Goal: Task Accomplishment & Management: Complete application form

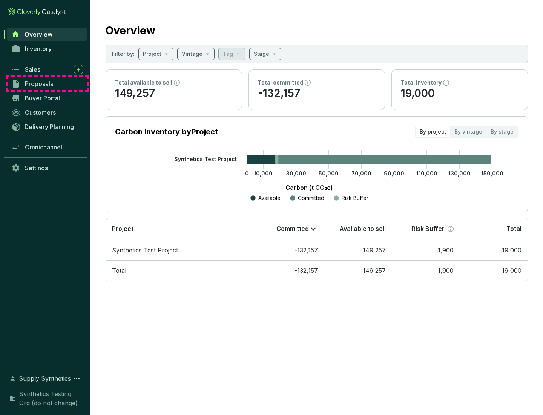
click at [47, 84] on span "Proposals" at bounding box center [39, 84] width 28 height 8
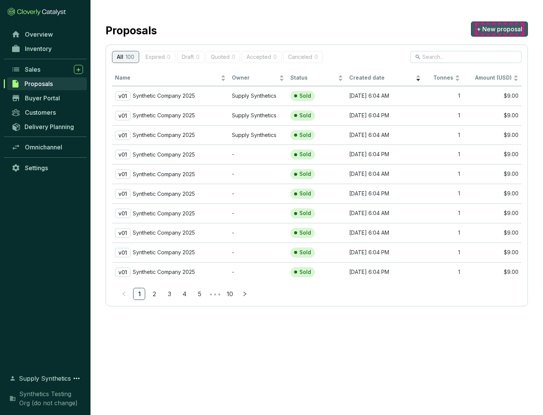
click at [499, 29] on span "+ New proposal" at bounding box center [500, 29] width 46 height 9
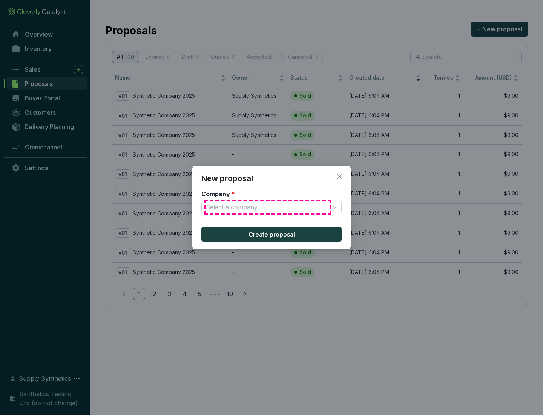
click at [268, 207] on input "Company *" at bounding box center [268, 206] width 124 height 11
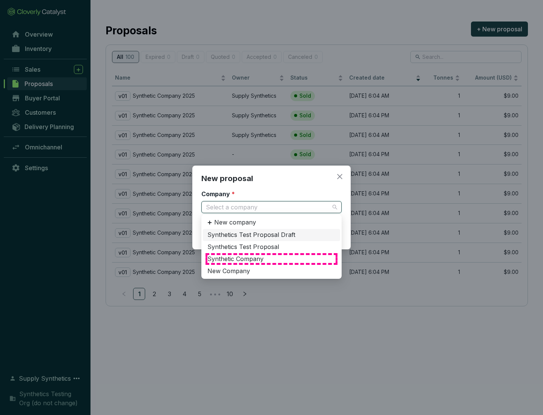
click at [272, 259] on div "Synthetic Company" at bounding box center [271, 259] width 128 height 8
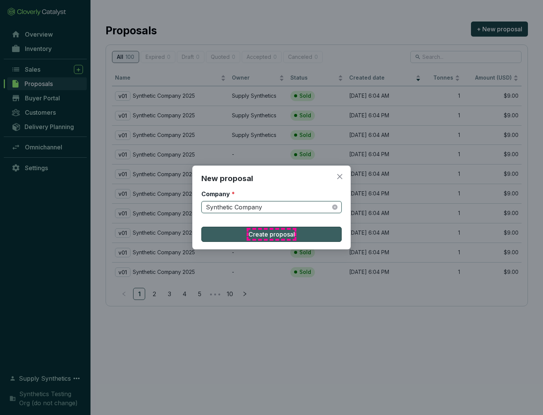
click at [272, 234] on span "Create proposal" at bounding box center [272, 234] width 46 height 9
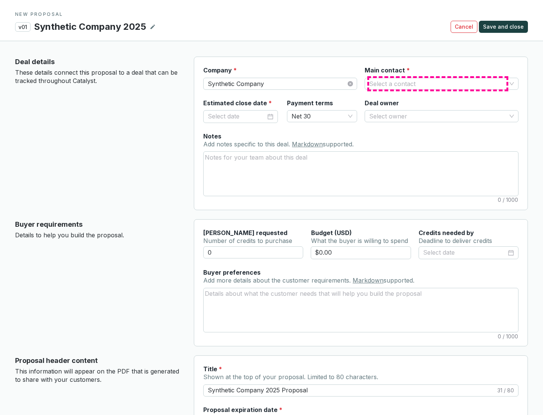
click at [438, 83] on input "Main contact *" at bounding box center [437, 83] width 137 height 11
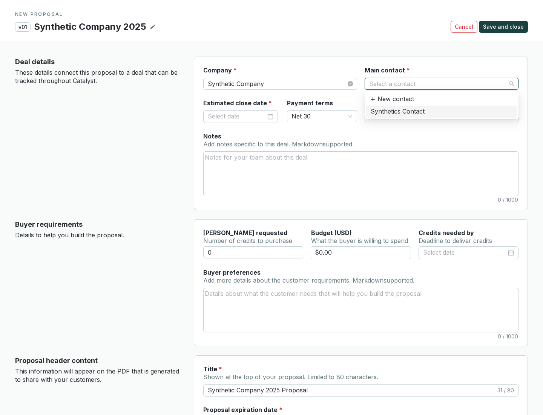
click at [441, 111] on div "Synthetics Contact" at bounding box center [442, 112] width 142 height 8
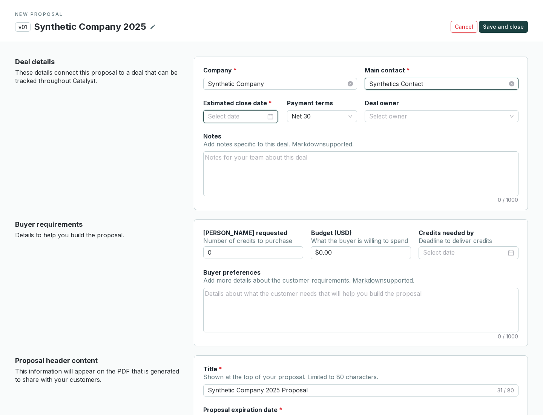
click at [237, 116] on input "Estimated close date *" at bounding box center [237, 117] width 58 height 10
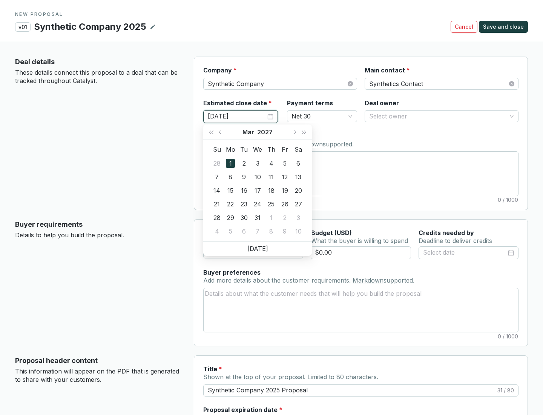
type input "[DATE]"
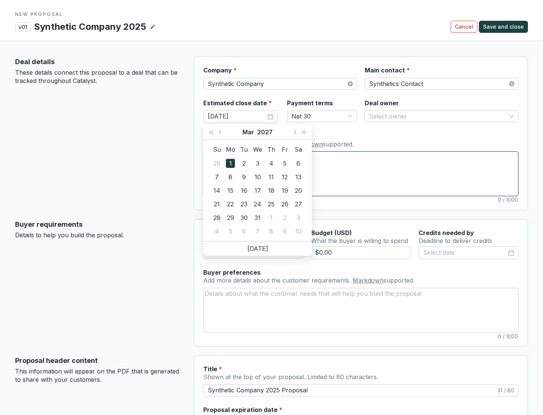
click at [361, 174] on textarea "Notes Add notes specific to this deal. Markdown supported." at bounding box center [361, 174] width 315 height 44
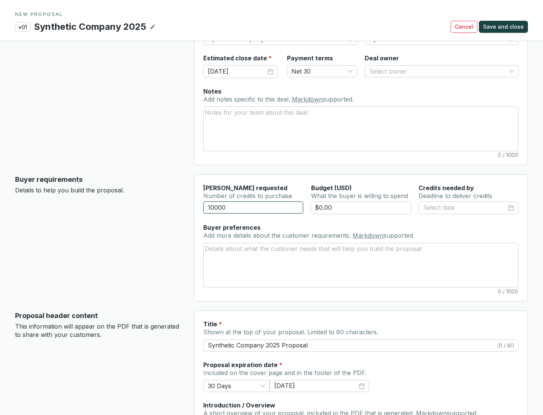
scroll to position [45, 0]
type input "10000"
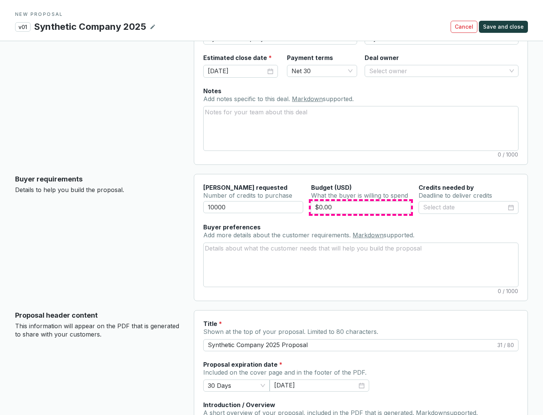
type input "$0.00"
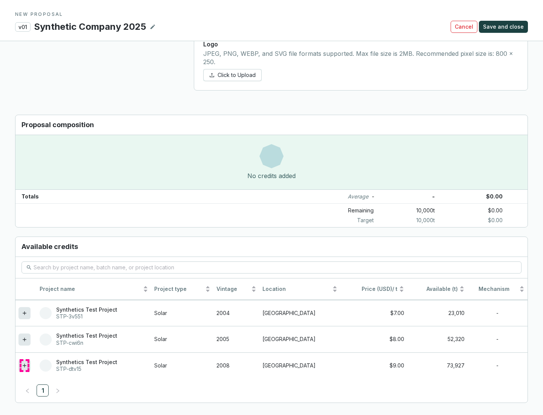
click at [25, 366] on icon at bounding box center [24, 365] width 3 height 3
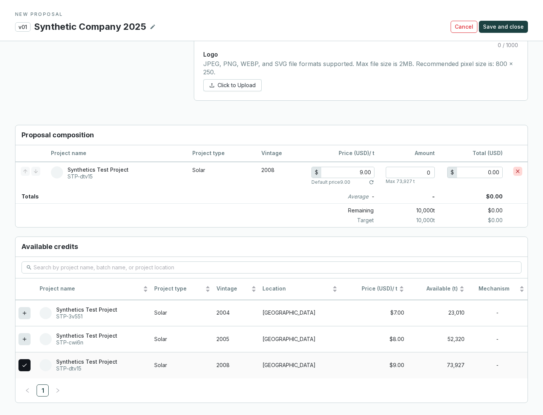
scroll to position [434, 0]
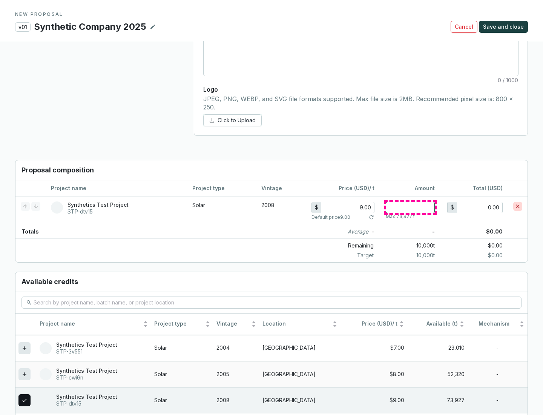
type input "1"
type input "9.00"
type input "1"
click at [505, 27] on span "Save and close" at bounding box center [503, 27] width 41 height 8
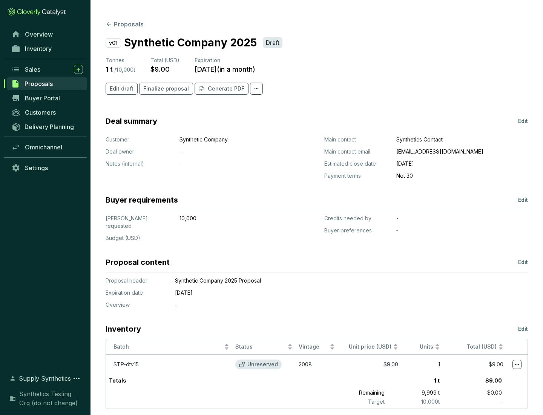
click at [164, 89] on span "Finalize proposal" at bounding box center [166, 89] width 46 height 8
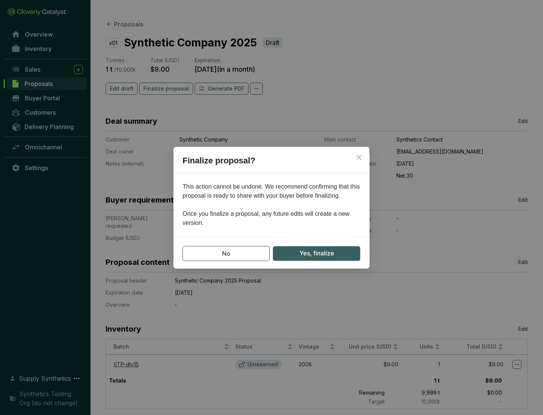
click at [317, 253] on span "Yes, finalize" at bounding box center [317, 253] width 35 height 9
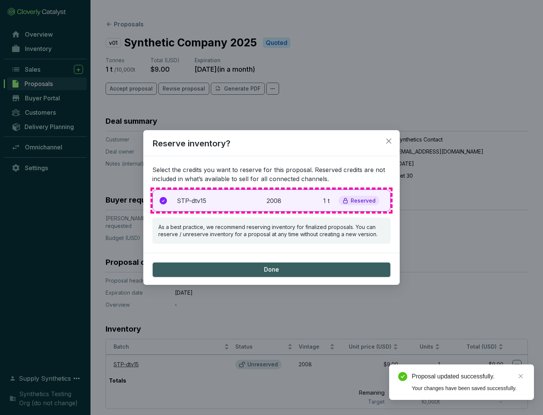
click at [272, 200] on p "2008" at bounding box center [275, 200] width 17 height 9
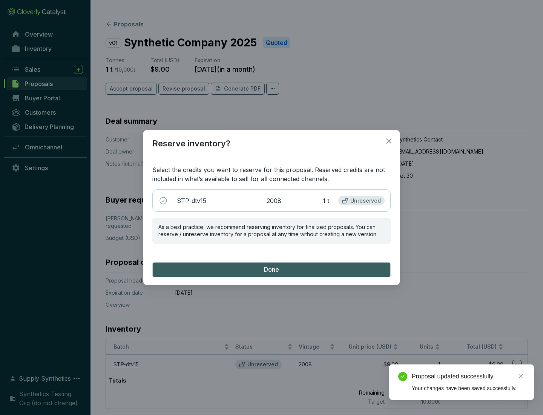
click at [272, 269] on span "Done" at bounding box center [271, 270] width 15 height 8
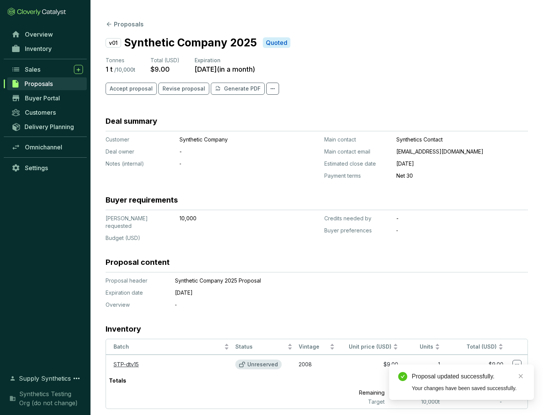
click at [469, 376] on div "Proposal updated successfully." at bounding box center [468, 376] width 113 height 9
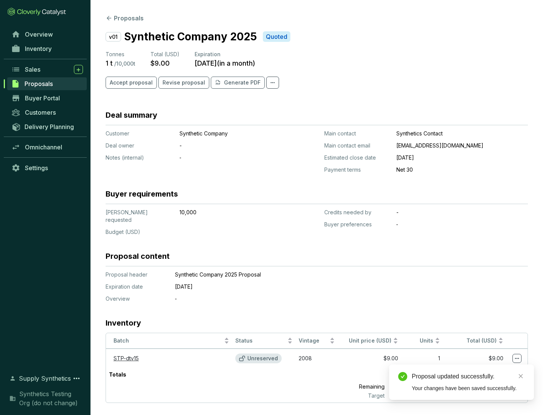
click at [517, 358] on icon at bounding box center [517, 358] width 4 height 1
click at [494, 368] on div "Proposal updated successfully. Your changes have been saved successfully." at bounding box center [461, 381] width 145 height 35
click at [469, 376] on div "Proposal updated successfully." at bounding box center [468, 376] width 113 height 9
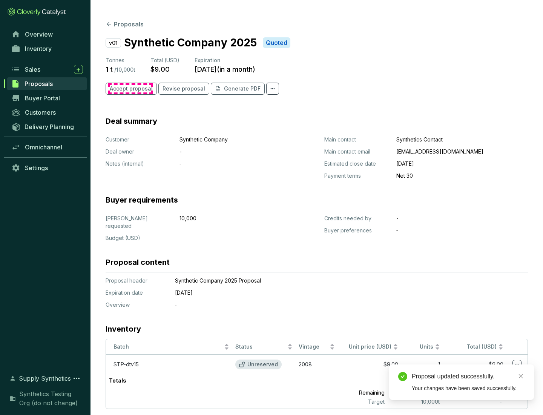
click at [130, 89] on span "Accept proposal" at bounding box center [131, 89] width 43 height 8
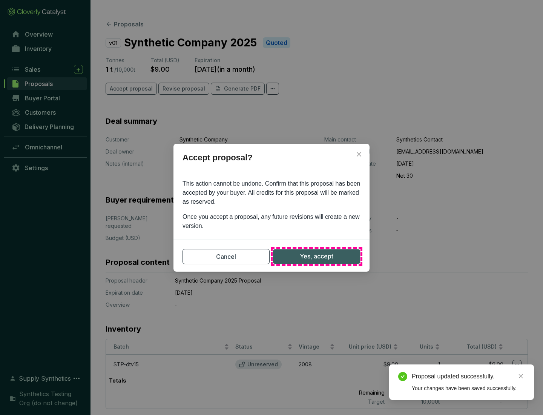
click at [317, 256] on span "Yes, accept" at bounding box center [317, 256] width 34 height 9
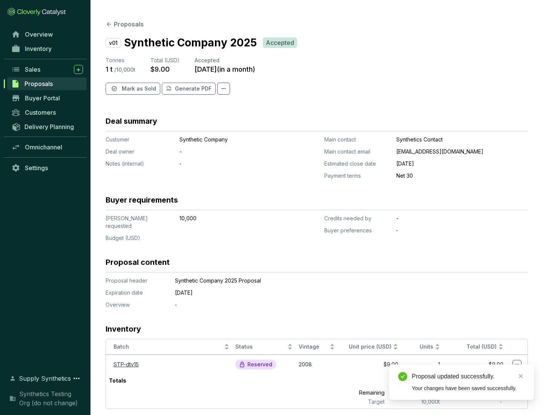
click at [138, 89] on span "Mark as Sold" at bounding box center [139, 89] width 34 height 8
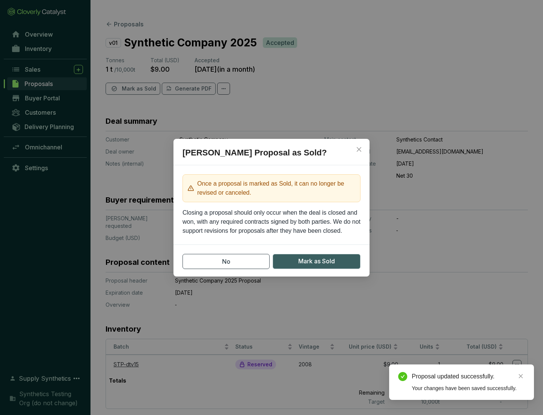
click at [317, 261] on span "Mark as Sold" at bounding box center [316, 261] width 37 height 9
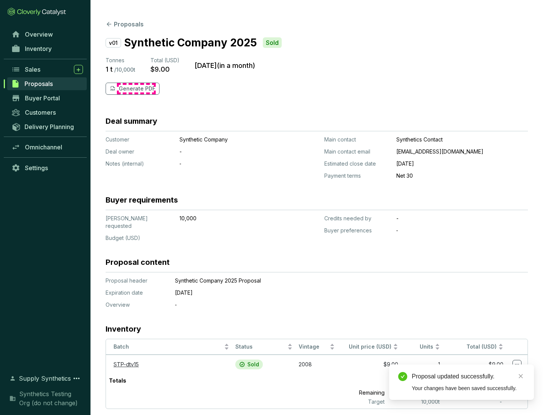
click at [136, 89] on p "Generate PDF" at bounding box center [137, 89] width 37 height 8
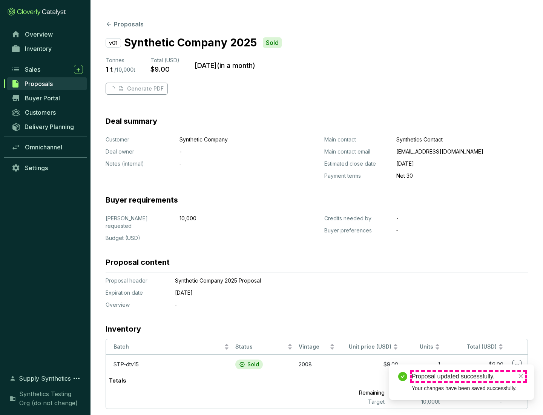
click at [469, 376] on div "Proposal updated successfully." at bounding box center [468, 376] width 113 height 9
